Goal: Ask a question

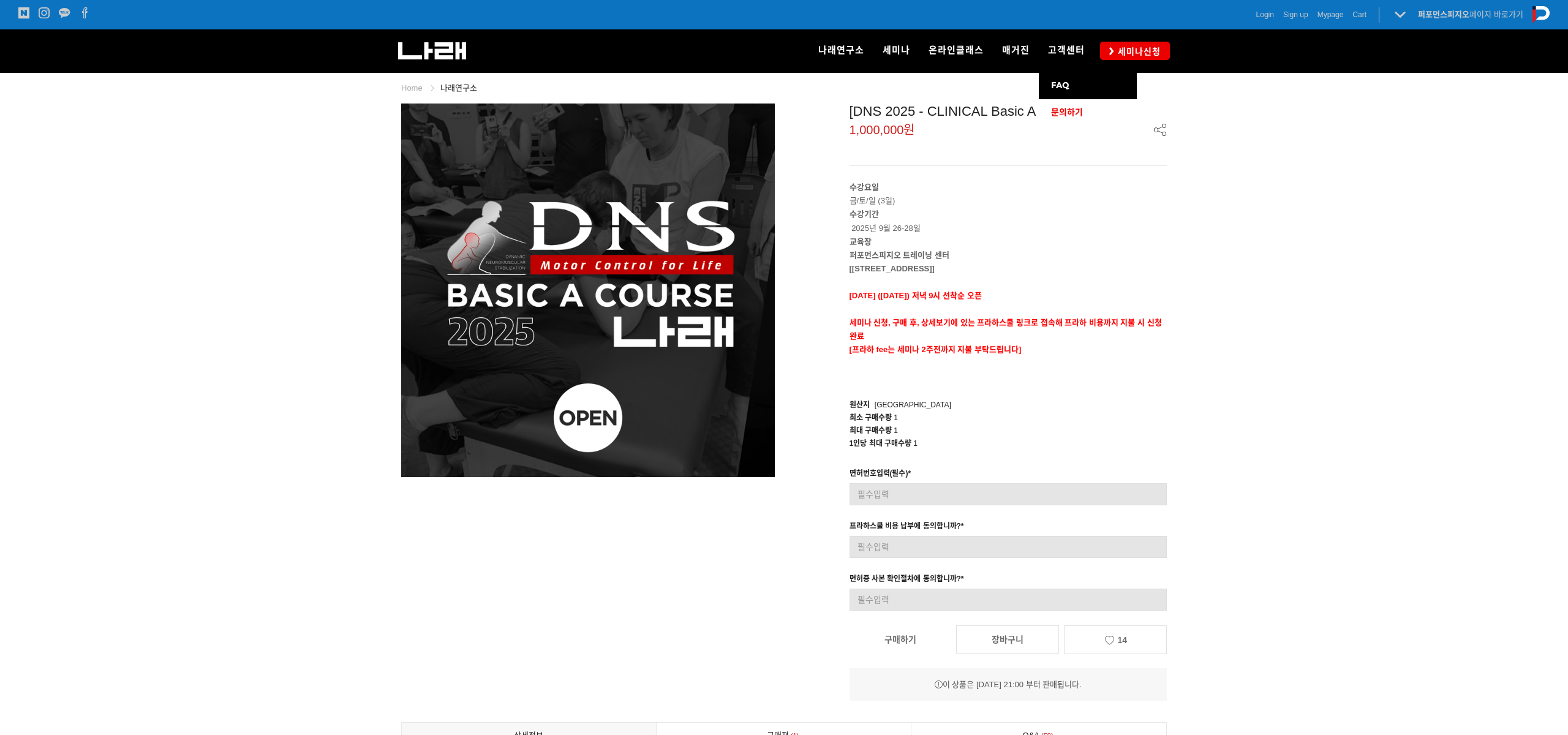
click at [1078, 113] on span "문의하기" at bounding box center [1067, 113] width 32 height 11
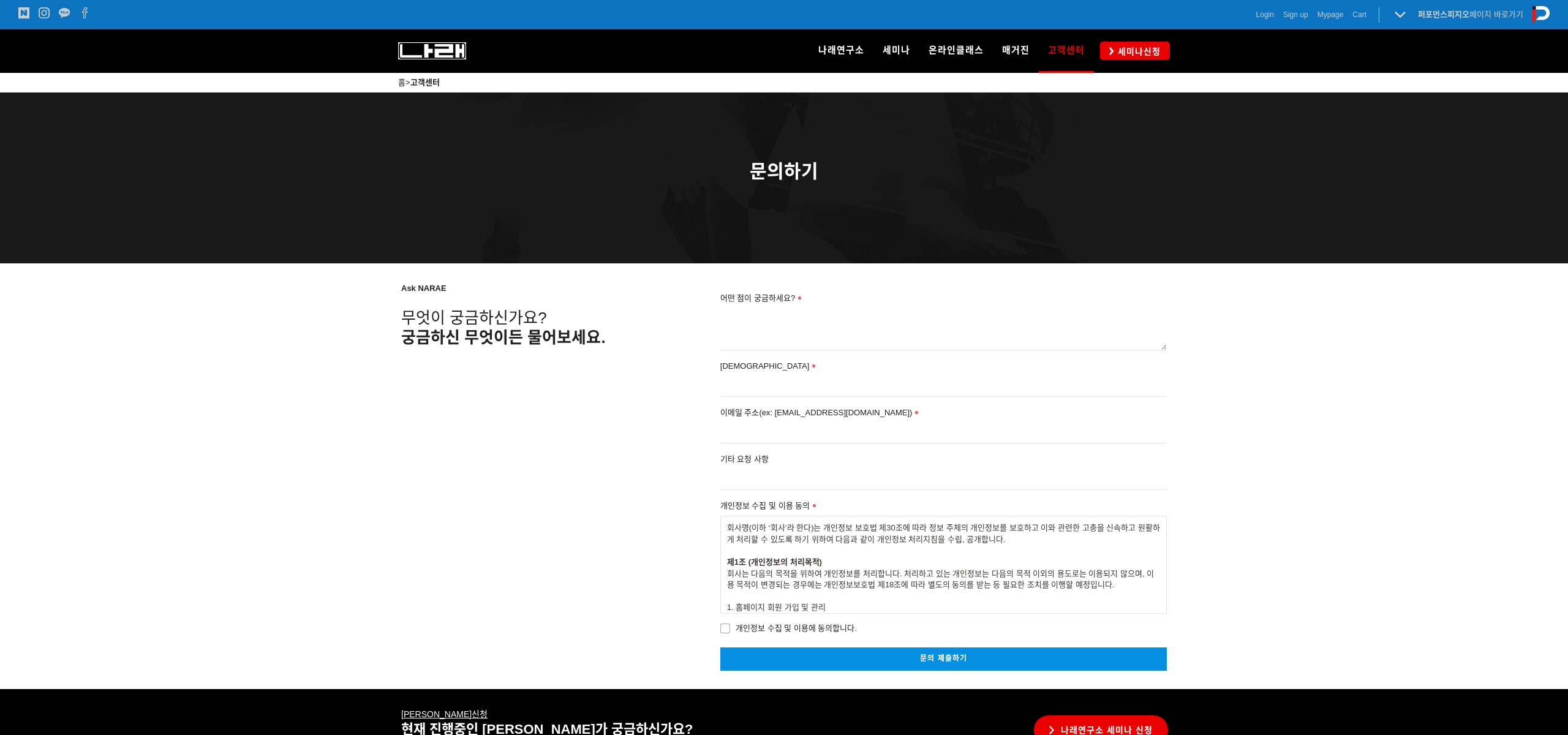
click at [413, 49] on img at bounding box center [431, 51] width 68 height 17
